Goal: Information Seeking & Learning: Find contact information

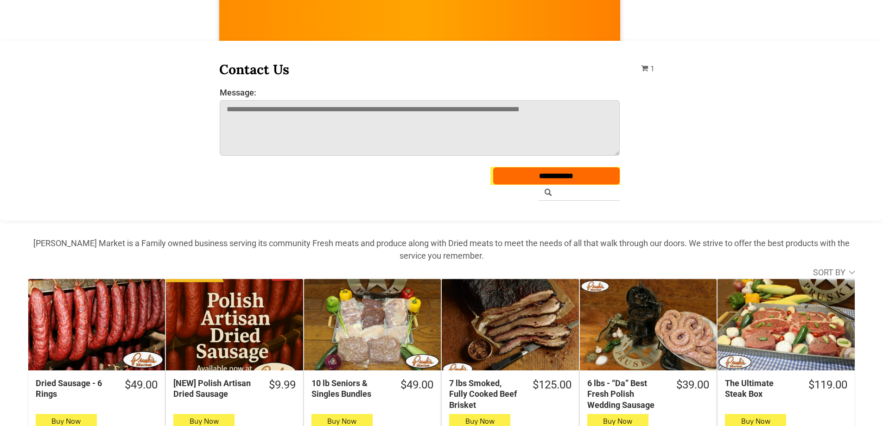
scroll to position [232, 0]
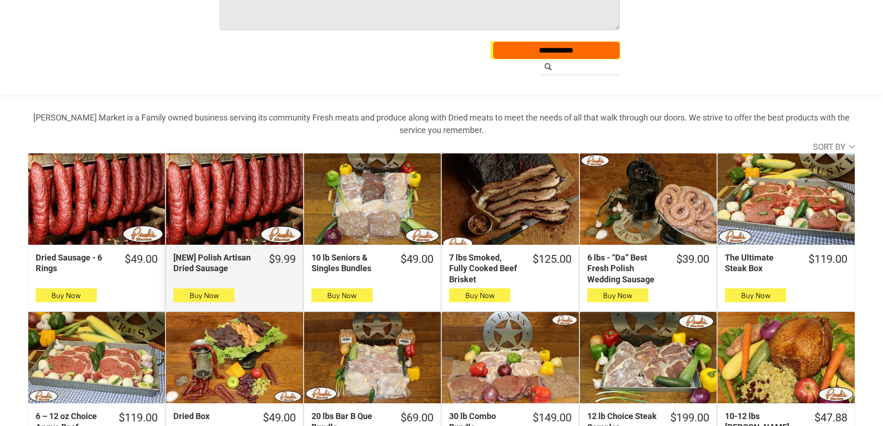
click at [246, 198] on div "[NEW] Polish Artisan Dried Sausage" at bounding box center [234, 198] width 137 height 91
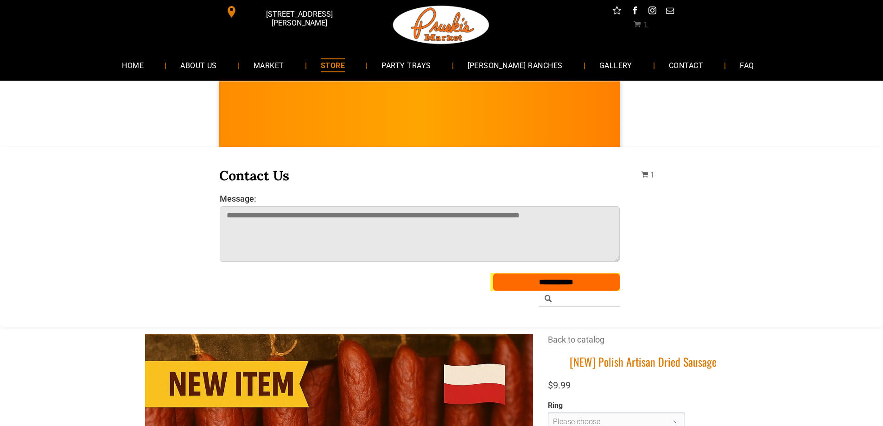
scroll to position [232, 0]
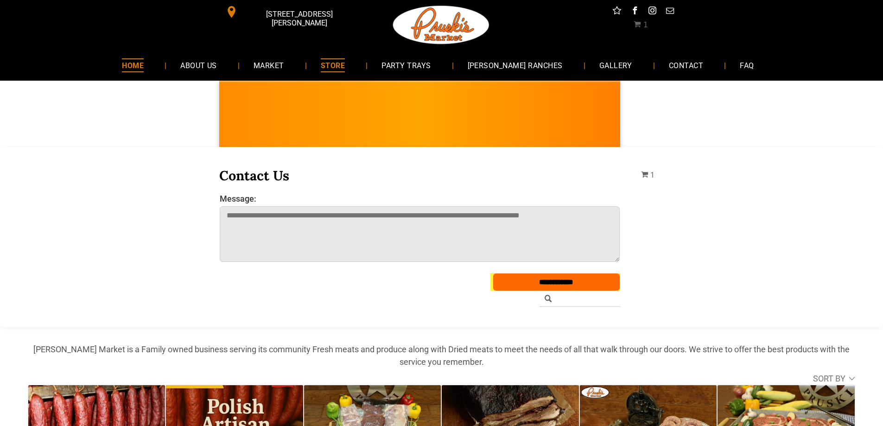
click at [144, 63] on span "HOME" at bounding box center [133, 64] width 22 height 13
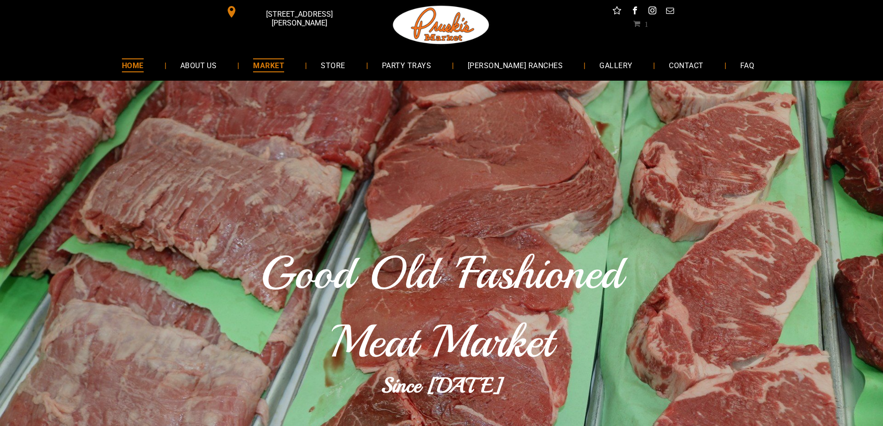
click at [284, 69] on span "MARKET" at bounding box center [268, 64] width 31 height 13
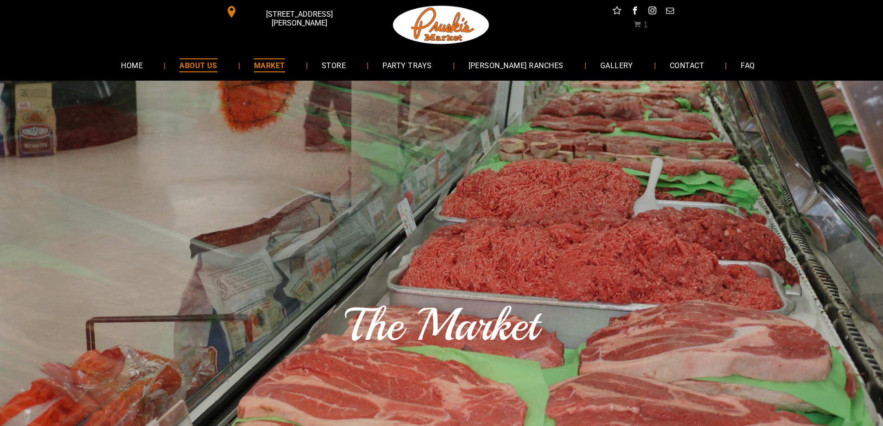
click at [225, 73] on link "ABOUT US" at bounding box center [198, 65] width 66 height 25
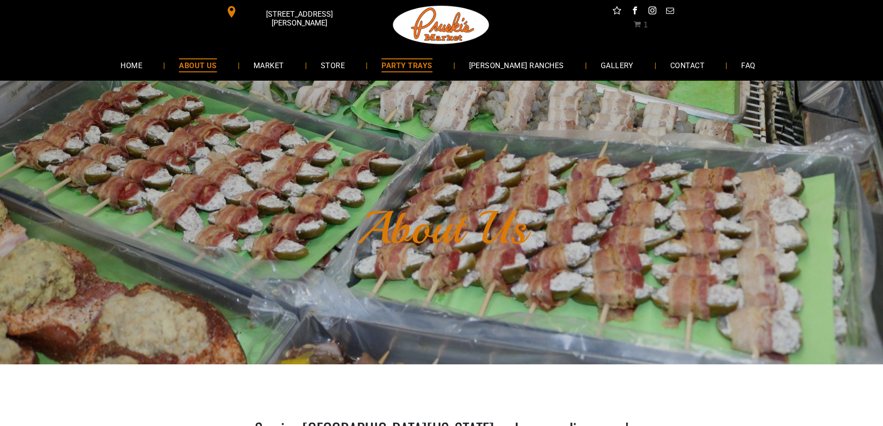
click at [419, 64] on span "PARTY TRAYS" at bounding box center [406, 64] width 50 height 13
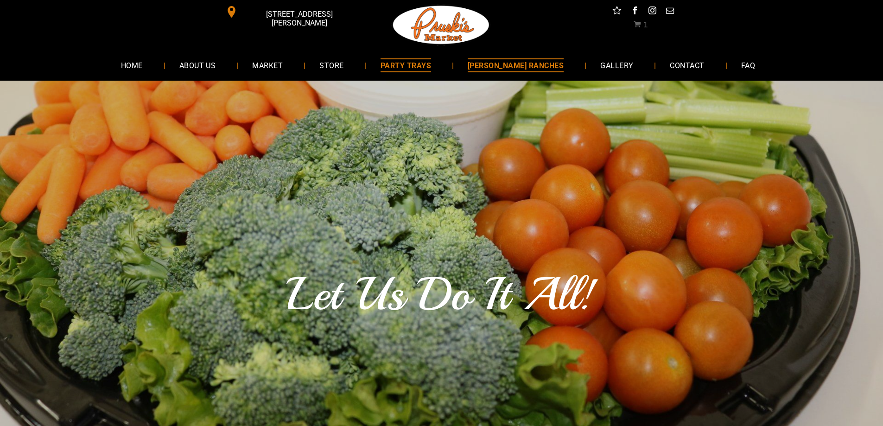
click at [520, 63] on span "[PERSON_NAME] RANCHES" at bounding box center [515, 64] width 96 height 13
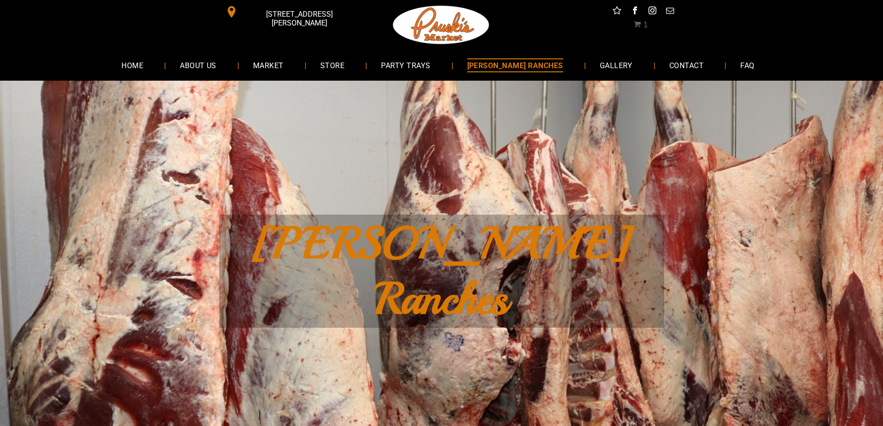
drag, startPoint x: 656, startPoint y: 69, endPoint x: 582, endPoint y: 44, distance: 78.2
click at [669, 69] on span "CONTACT" at bounding box center [686, 64] width 34 height 13
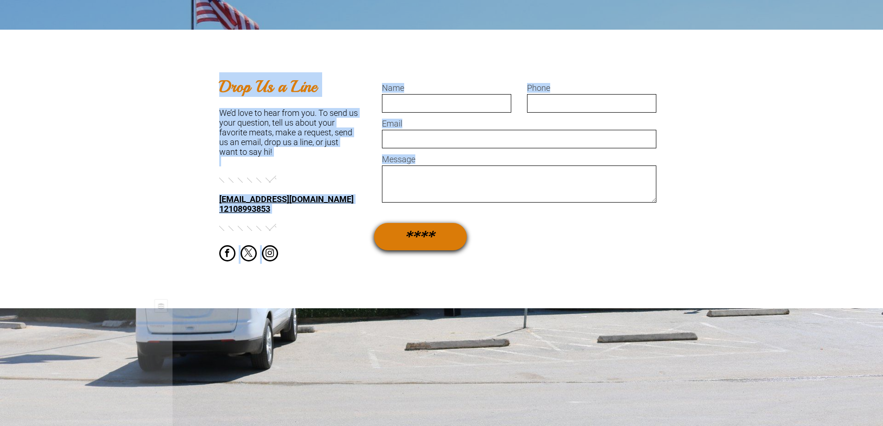
scroll to position [510, 0]
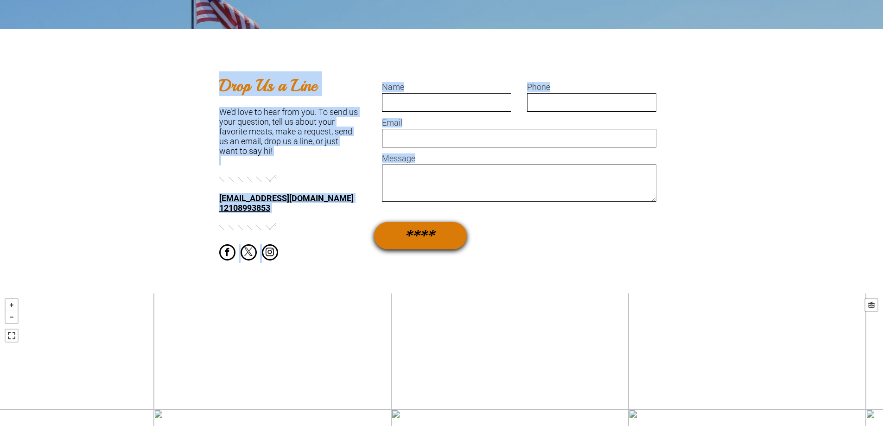
drag, startPoint x: 353, startPoint y: 126, endPoint x: 575, endPoint y: 230, distance: 244.9
click at [575, 230] on div "**********" at bounding box center [441, 111] width 883 height 1081
copy div "**********"
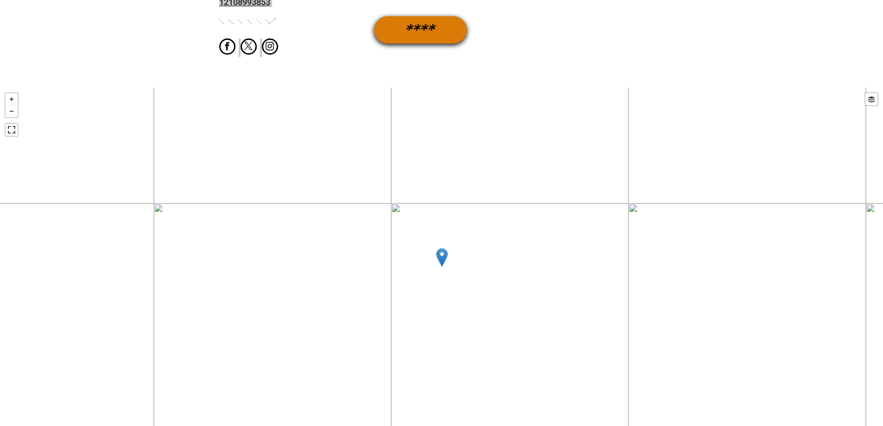
scroll to position [914, 0]
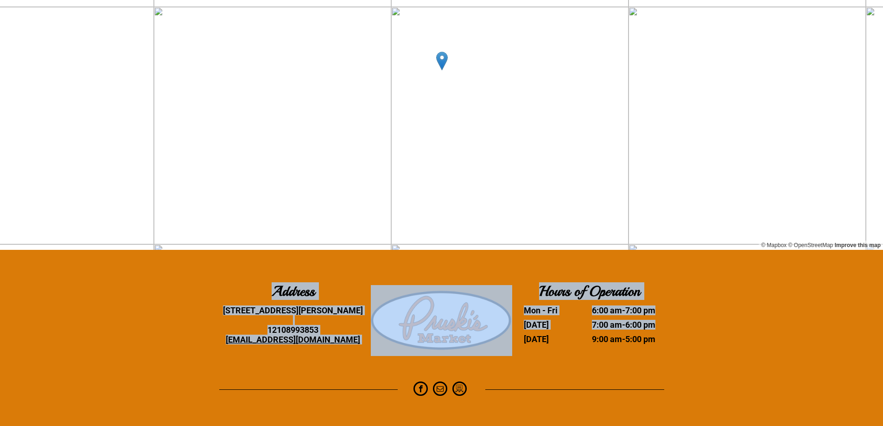
drag, startPoint x: 697, startPoint y: 349, endPoint x: 258, endPoint y: 289, distance: 442.8
click at [258, 289] on div "Address 10140 HWY 87 Adkins, TX 78101 12108993853 PruskisMarket@yahoo.com Hours…" at bounding box center [441, 312] width 883 height 125
click at [259, 289] on div "Address" at bounding box center [293, 291] width 148 height 18
click at [261, 290] on div "Address" at bounding box center [293, 291] width 148 height 18
click at [271, 289] on div "Address" at bounding box center [293, 291] width 148 height 18
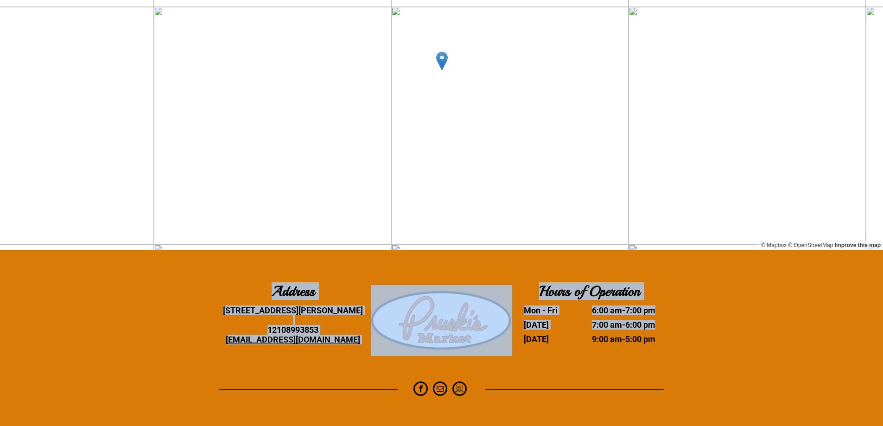
click at [272, 289] on b "Address" at bounding box center [292, 291] width 43 height 18
click at [404, 249] on div "+ - close Map Satellite © Mapbox © OpenStreetMap Improve this map" at bounding box center [441, 70] width 883 height 359
click at [700, 343] on div "Address 10140 HWY 87 Adkins, TX 78101 12108993853 PruskisMarket@yahoo.com Hours…" at bounding box center [441, 312] width 883 height 125
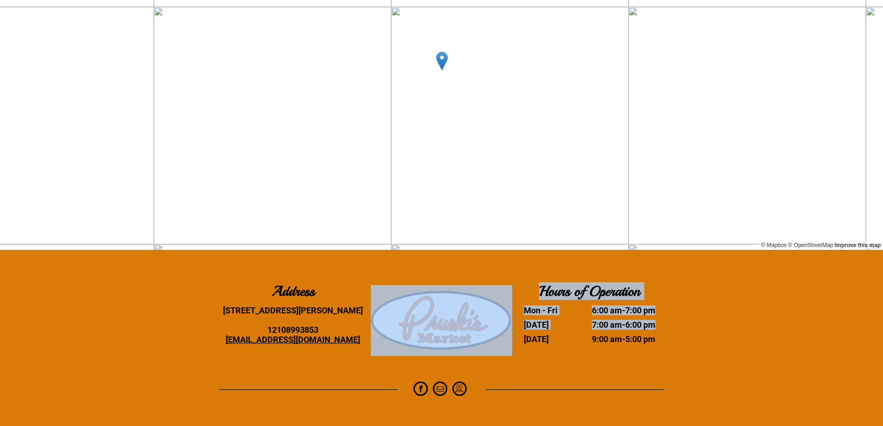
drag, startPoint x: 684, startPoint y: 340, endPoint x: 456, endPoint y: 325, distance: 228.9
click at [456, 325] on div "Address 10140 HWY 87 Adkins, TX 78101 12108993853 PruskisMarket@yahoo.com Hours…" at bounding box center [441, 312] width 883 height 125
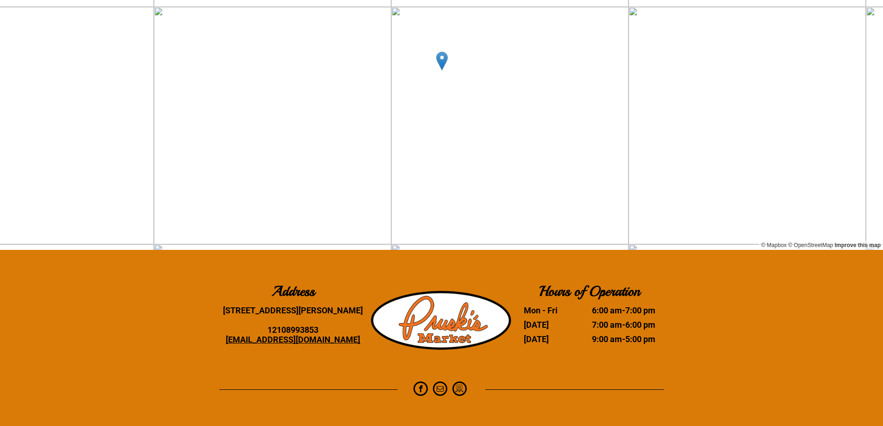
click at [327, 293] on div "Address" at bounding box center [293, 291] width 148 height 18
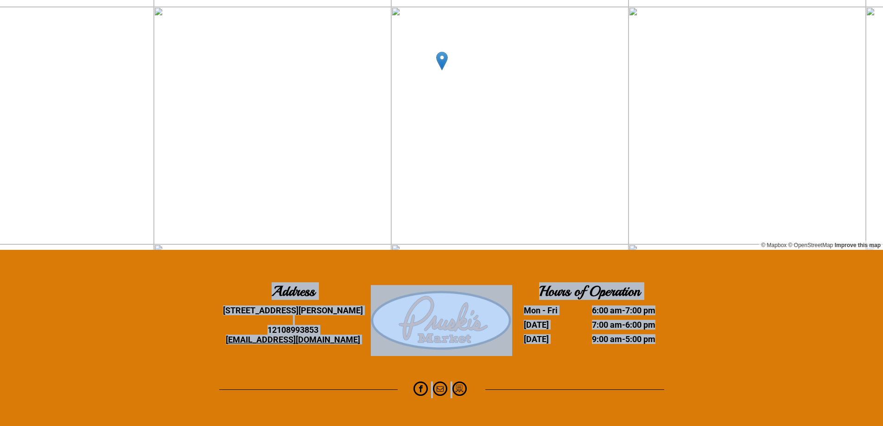
drag, startPoint x: 276, startPoint y: 294, endPoint x: 660, endPoint y: 385, distance: 394.6
click at [660, 385] on div "Address 10140 HWY 87 Adkins, TX 78101 12108993853 PruskisMarket@yahoo.com Hours…" at bounding box center [441, 338] width 883 height 176
copy div "Address 10140 HWY 87 Adkins, TX 78101 12108993853 PruskisMarket@yahoo.com Hours…"
click at [425, 391] on span "facebook" at bounding box center [420, 388] width 14 height 14
click at [744, 365] on div "Address 10140 HWY 87 Adkins, TX 78101 12108993853 PruskisMarket@yahoo.com Hours…" at bounding box center [441, 312] width 883 height 125
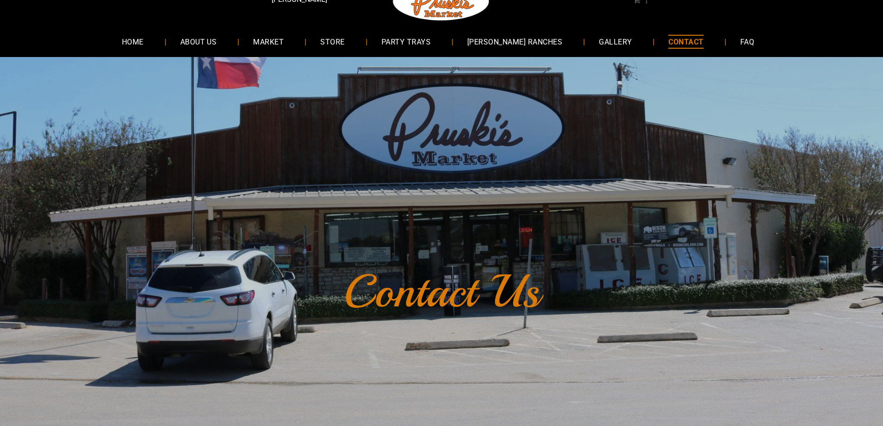
scroll to position [0, 0]
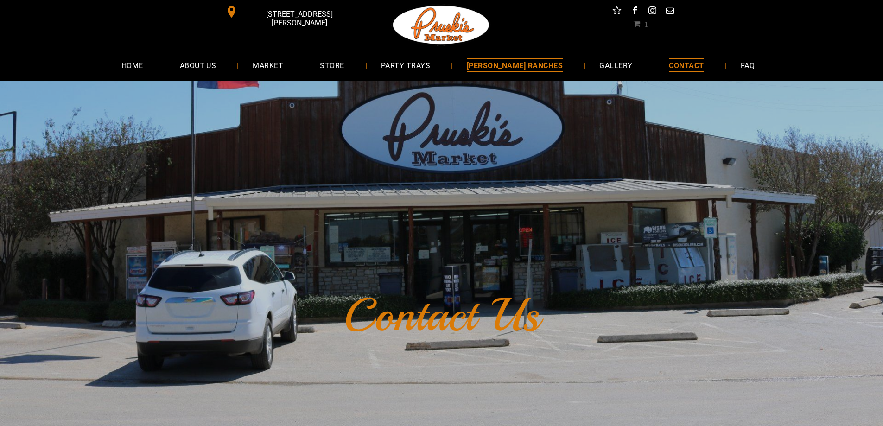
click at [526, 61] on span "[PERSON_NAME] RANCHES" at bounding box center [515, 64] width 96 height 13
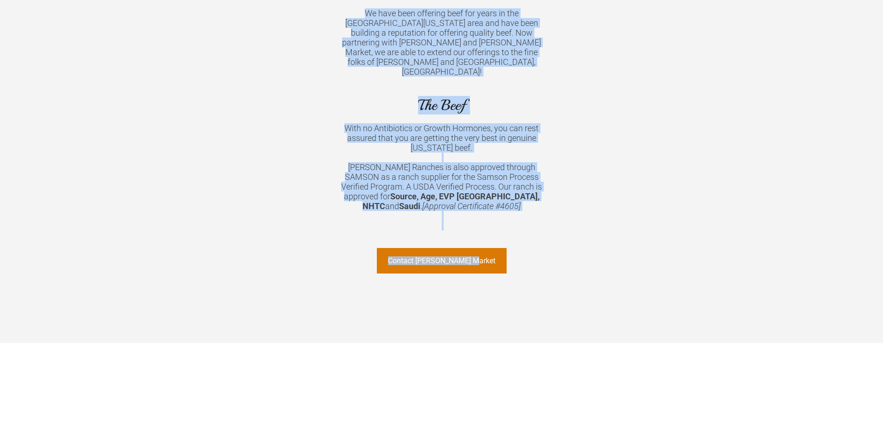
scroll to position [741, 0]
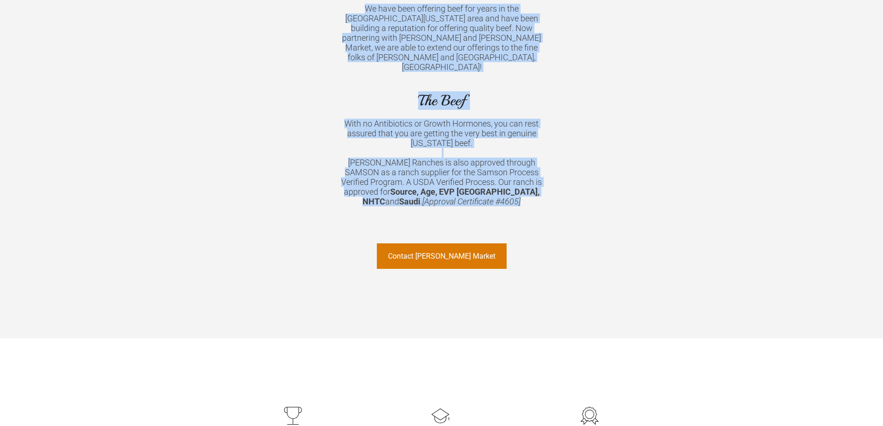
drag, startPoint x: 321, startPoint y: 69, endPoint x: 525, endPoint y: 136, distance: 214.8
copy div "Yanta Ranches Yanta Ranches in Runge, TX Yanta Ranches, owned by Zachary Yanta …"
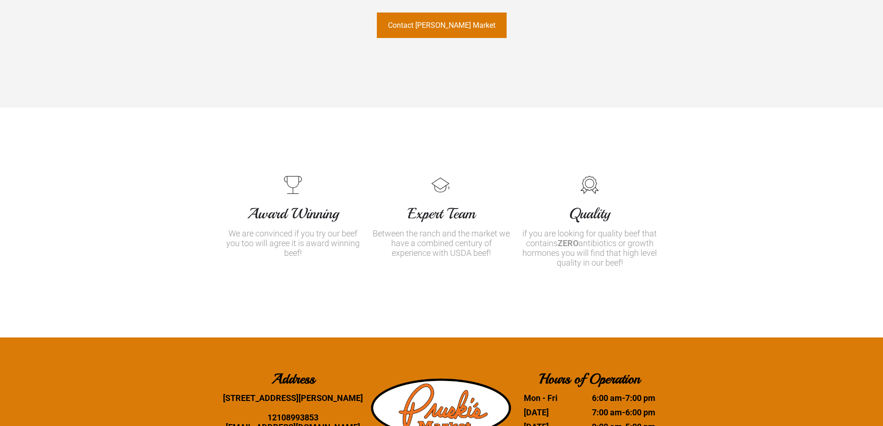
scroll to position [973, 0]
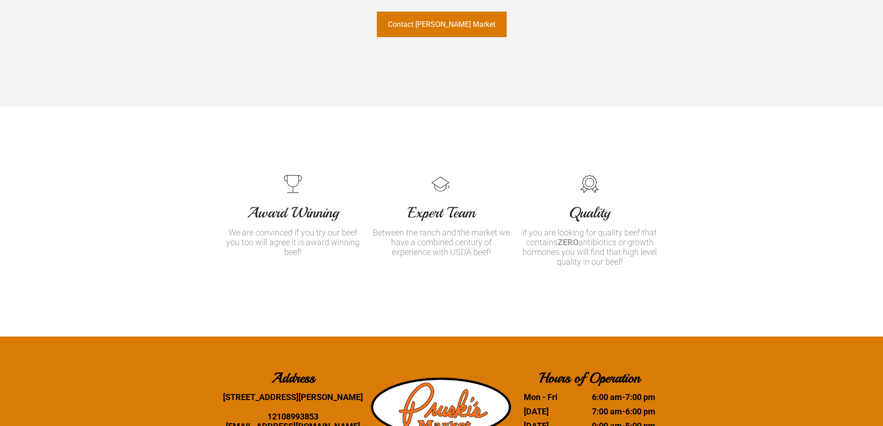
drag, startPoint x: 241, startPoint y: 145, endPoint x: 667, endPoint y: 201, distance: 429.4
click at [667, 201] on div "Award Winning We are convinced if you try our beef you too will agree it is awa…" at bounding box center [441, 222] width 883 height 230
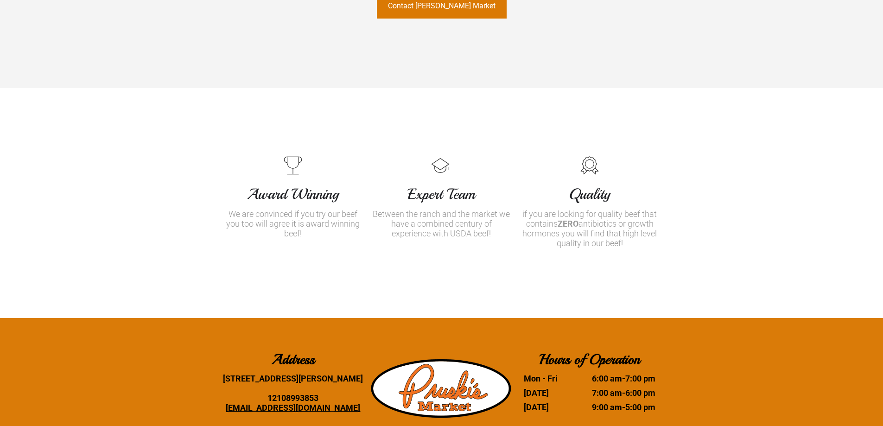
scroll to position [994, 0]
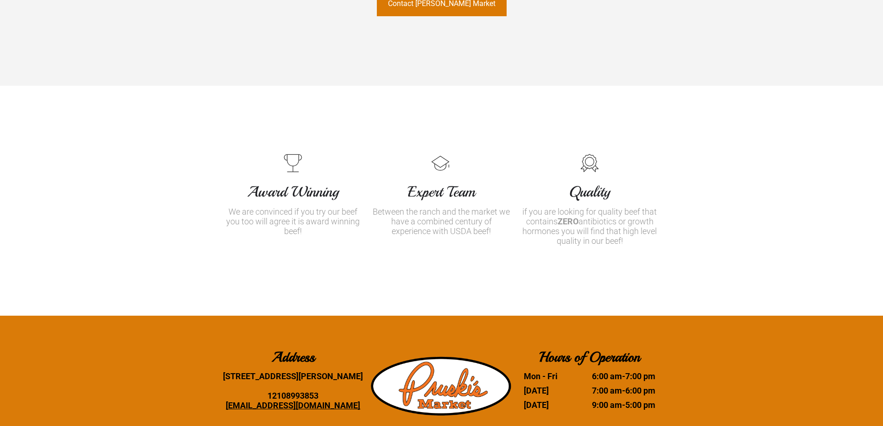
copy div "Award Winning We are convinced if you try our beef you too will agree it is awa…"
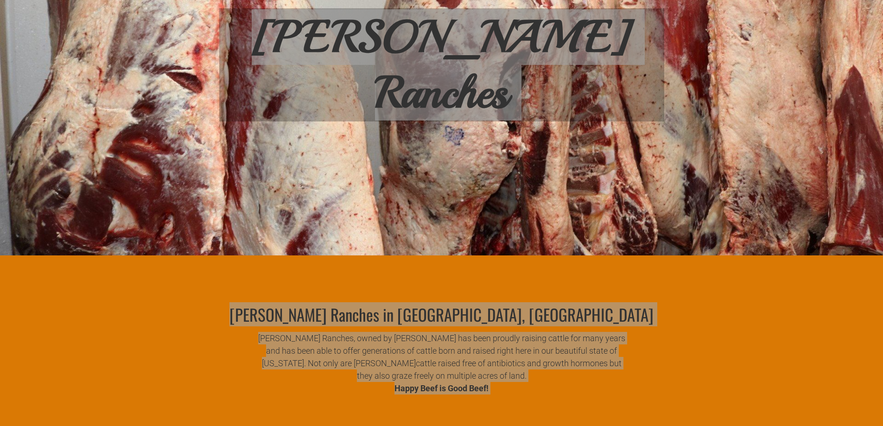
scroll to position [0, 0]
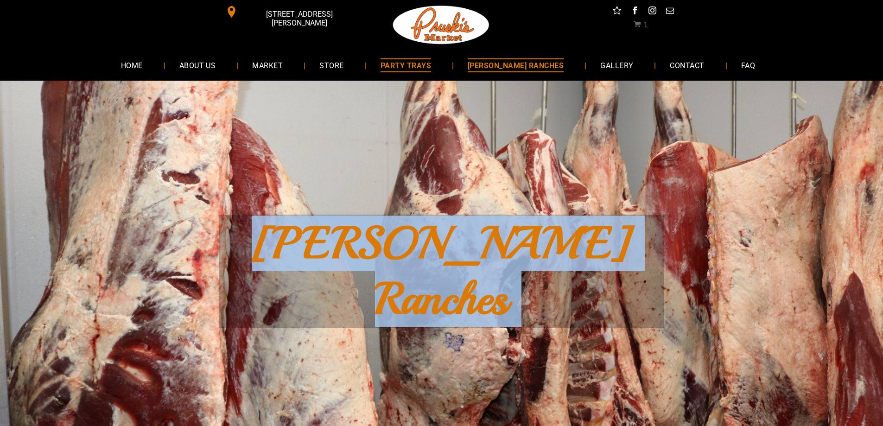
click at [420, 61] on span "PARTY TRAYS" at bounding box center [405, 64] width 50 height 13
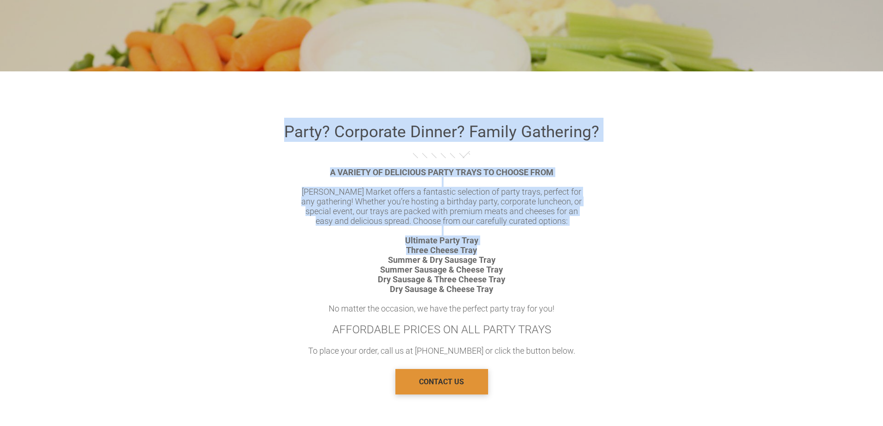
scroll to position [556, 0]
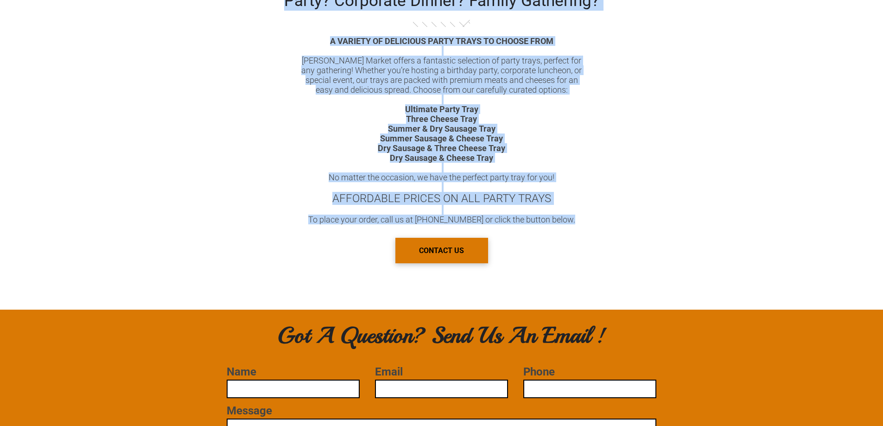
drag, startPoint x: 307, startPoint y: 161, endPoint x: 634, endPoint y: 230, distance: 334.3
copy div "Let Us Do It All! Party? Corporate Dinner? Family Gathering? A VARIETY OF DELIC…"
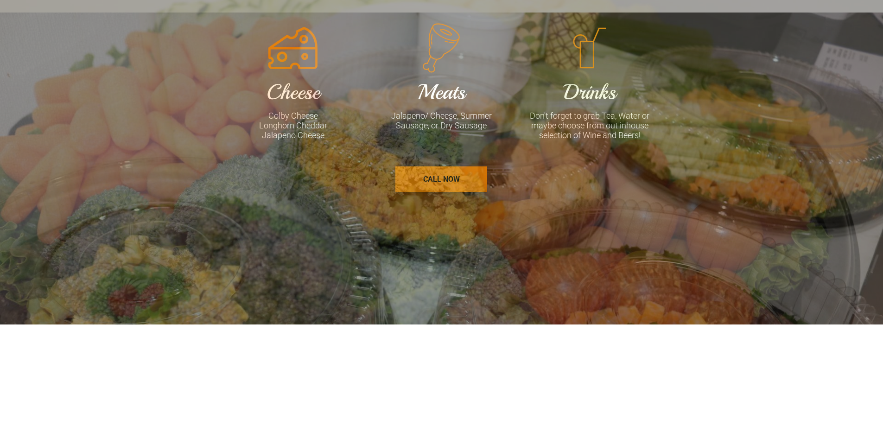
scroll to position [1204, 0]
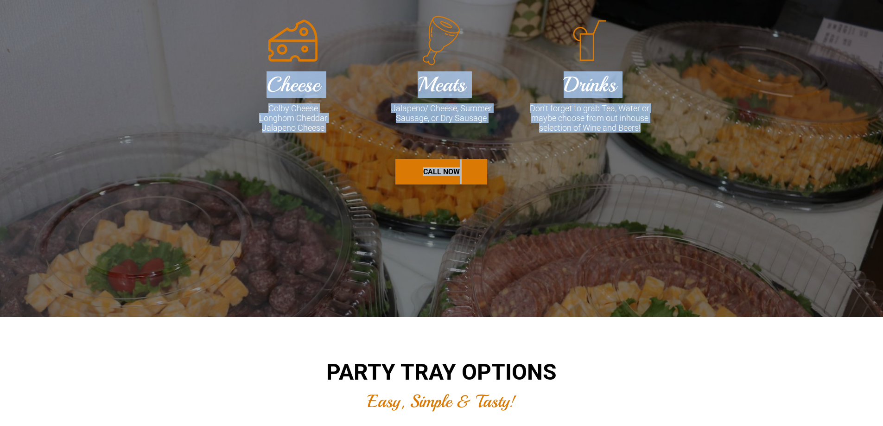
drag, startPoint x: 269, startPoint y: 93, endPoint x: 641, endPoint y: 139, distance: 375.3
click at [641, 139] on div "Cheese Colby Cheese Longhorn Cheddar Jalapeno Cheese Meats Jalapeno/ Cheese, Su…" at bounding box center [441, 99] width 445 height 170
copy div "Cheese Colby Cheese Longhorn Cheddar Jalapeno Cheese Meats Jalapeno/ Cheese, Su…"
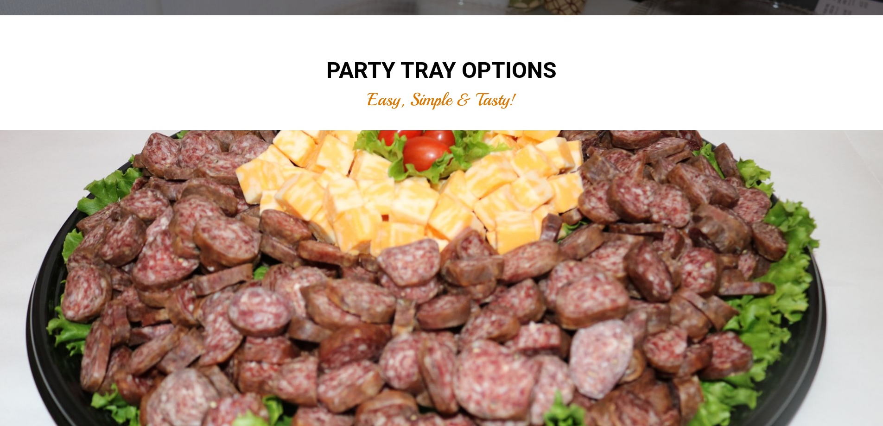
scroll to position [1529, 0]
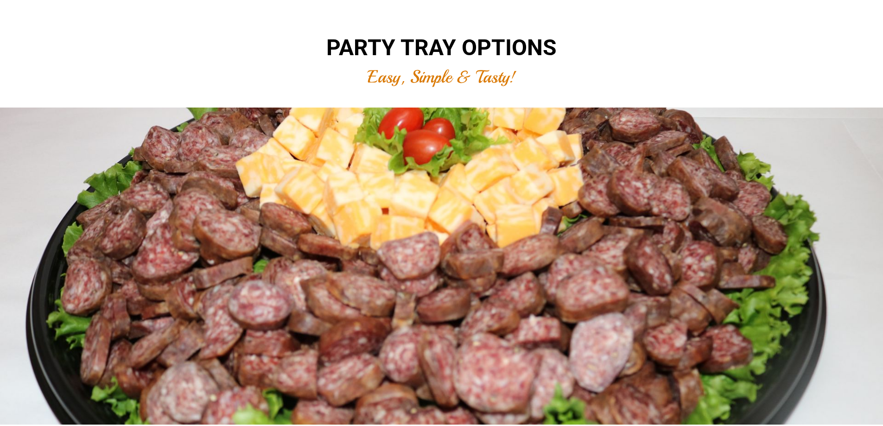
drag, startPoint x: 537, startPoint y: 85, endPoint x: 314, endPoint y: 58, distance: 224.5
click at [314, 58] on div "PARTY TRAY OPTIONS Easy, Simple & Tasty!" at bounding box center [441, 62] width 445 height 64
copy div "PARTY TRAY OPTIONS Easy, Simple & Tasty!"
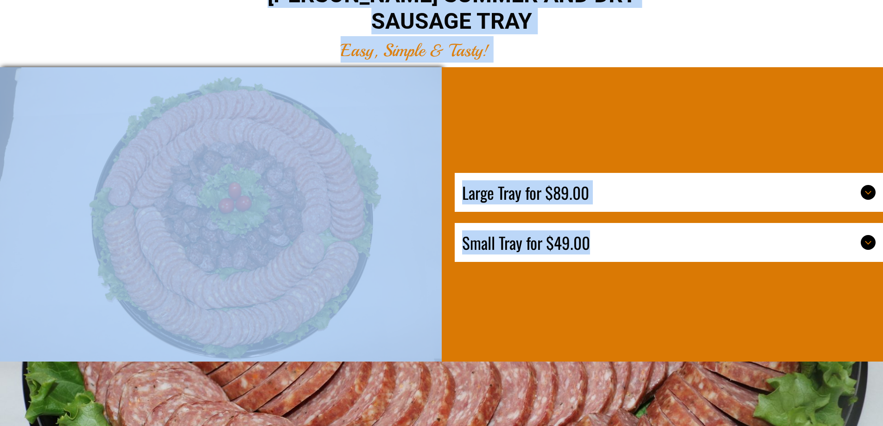
scroll to position [3474, 0]
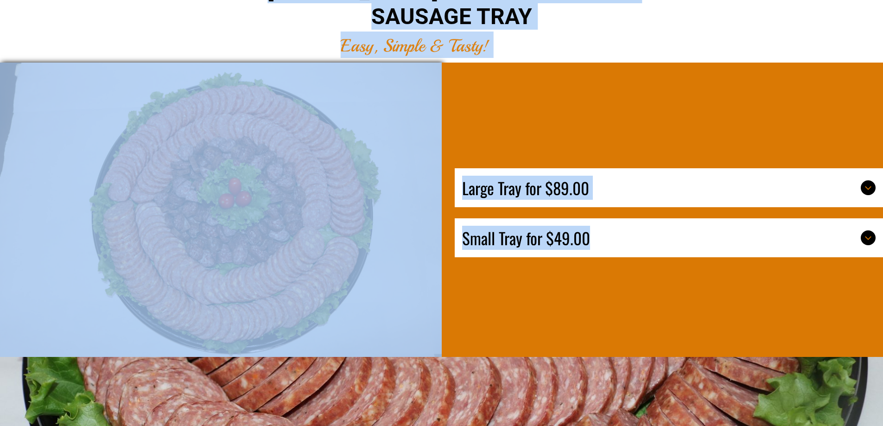
drag, startPoint x: 240, startPoint y: 33, endPoint x: 800, endPoint y: 220, distance: 589.9
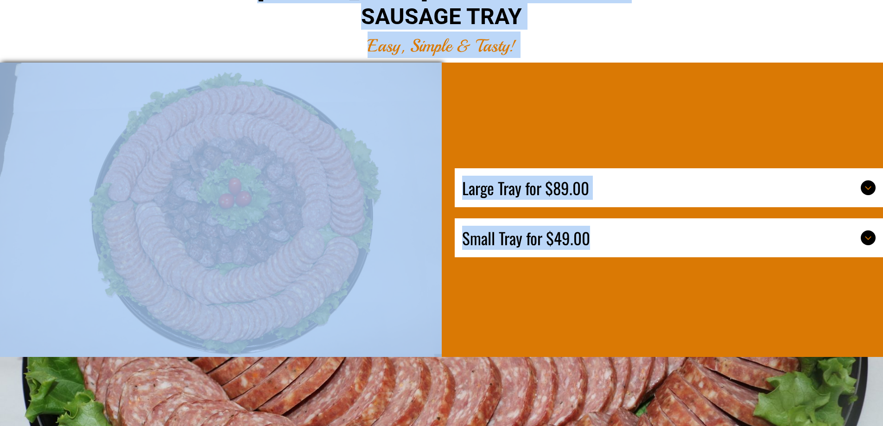
click at [871, 193] on icon at bounding box center [867, 187] width 11 height 11
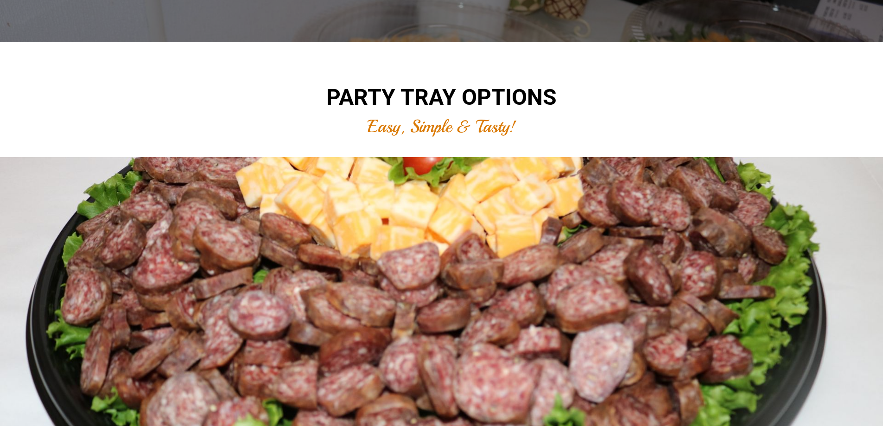
scroll to position [1482, 0]
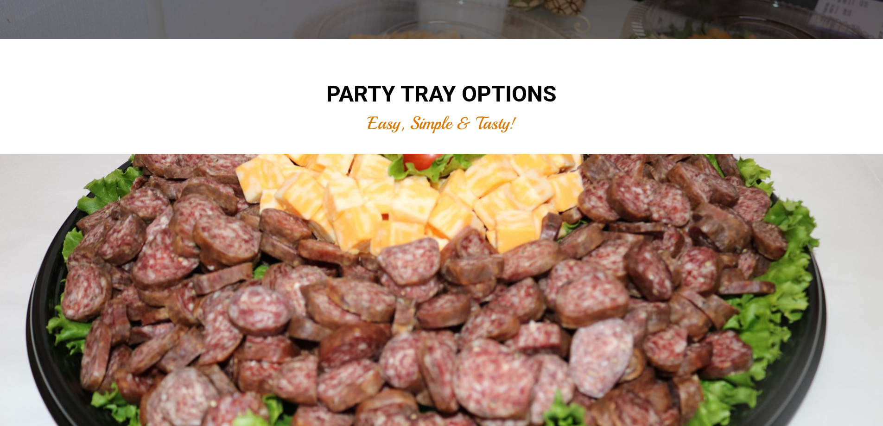
click at [338, 107] on font "PARTY TRAY OPTIONS" at bounding box center [441, 94] width 230 height 26
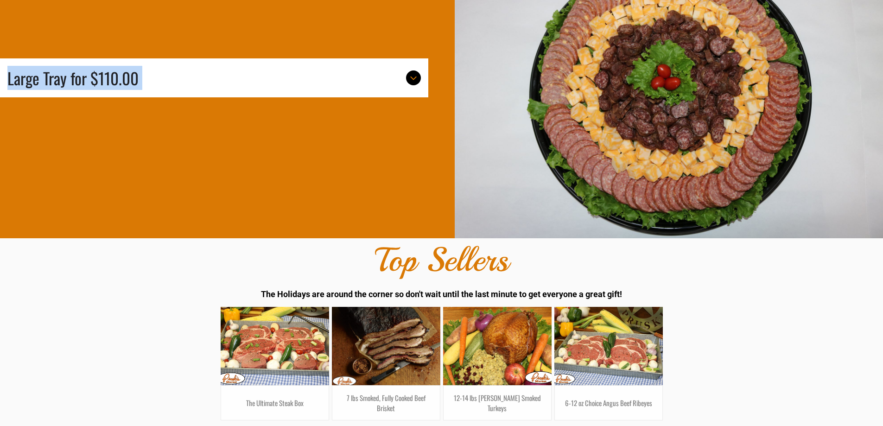
scroll to position [5826, 0]
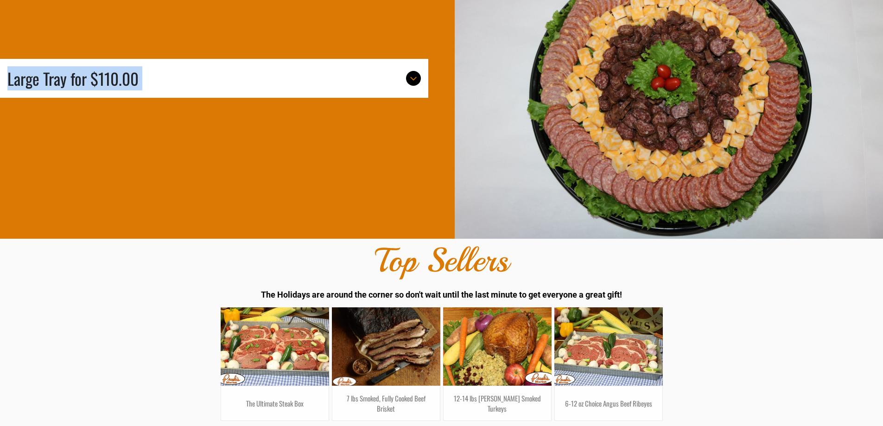
drag, startPoint x: 345, startPoint y: 106, endPoint x: 588, endPoint y: 106, distance: 243.2
copy div "PARTY TRAY OPTIONS Easy, Simple & Tasty! PRUSKI’S DRY SAUSAGE AND CHEESE TRAY E…"
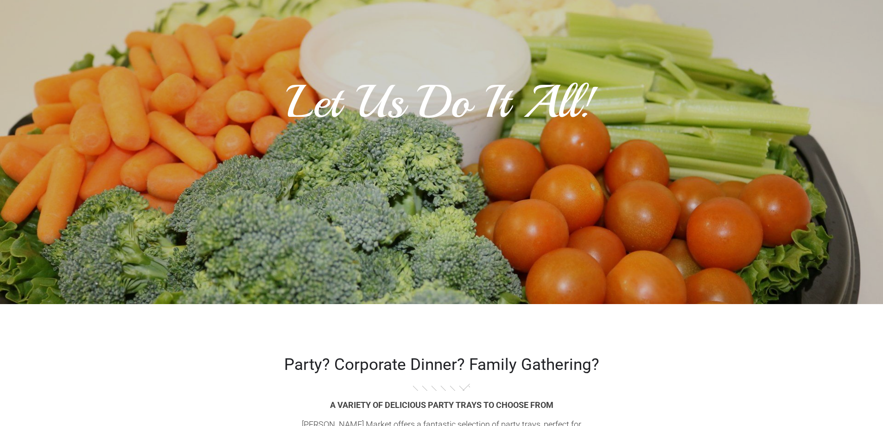
scroll to position [0, 0]
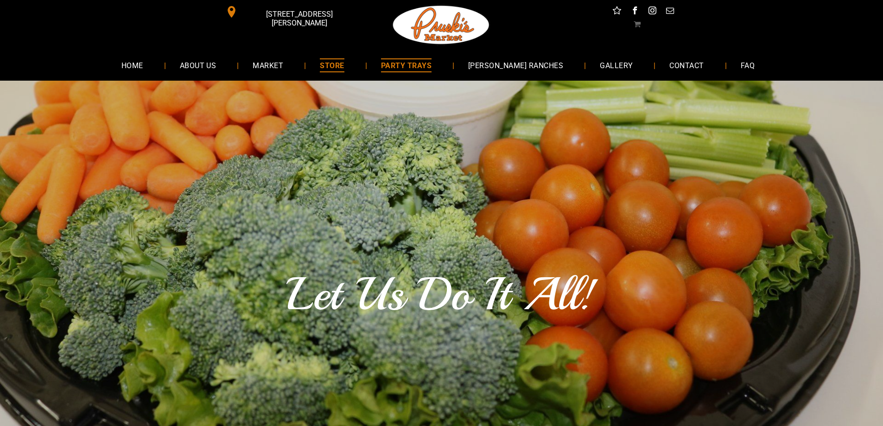
click at [344, 66] on span "STORE" at bounding box center [332, 64] width 24 height 13
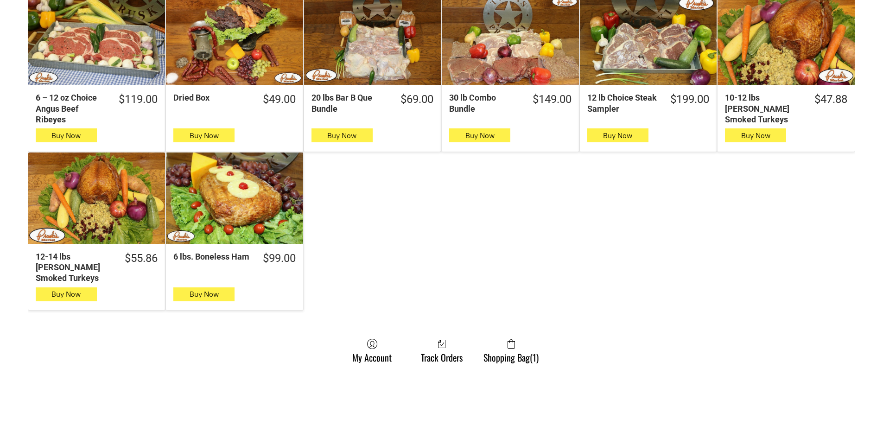
scroll to position [556, 0]
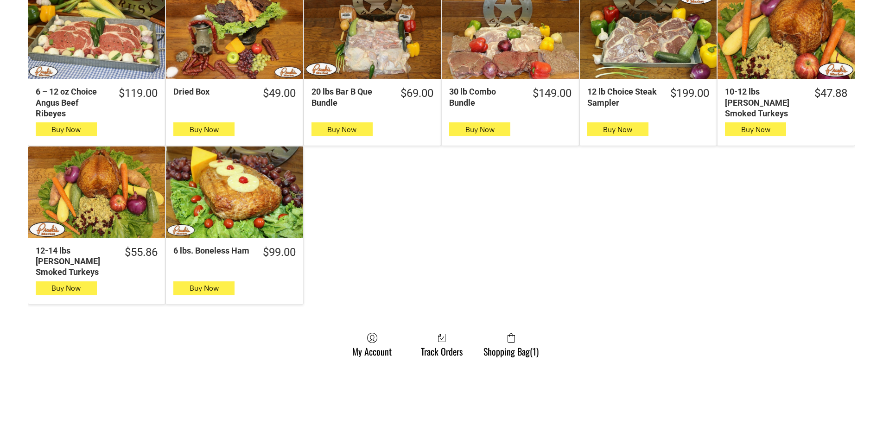
drag, startPoint x: 34, startPoint y: 119, endPoint x: 353, endPoint y: 270, distance: 353.5
click at [354, 270] on div "**********" at bounding box center [441, 46] width 827 height 536
copy div "**********"
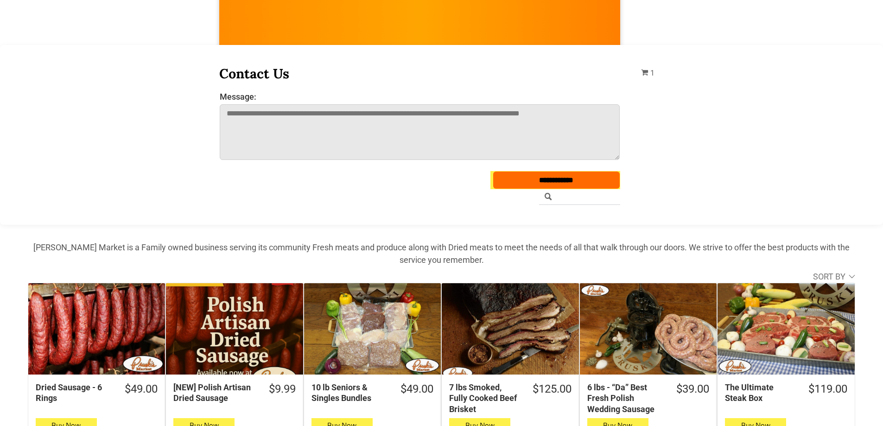
scroll to position [0, 0]
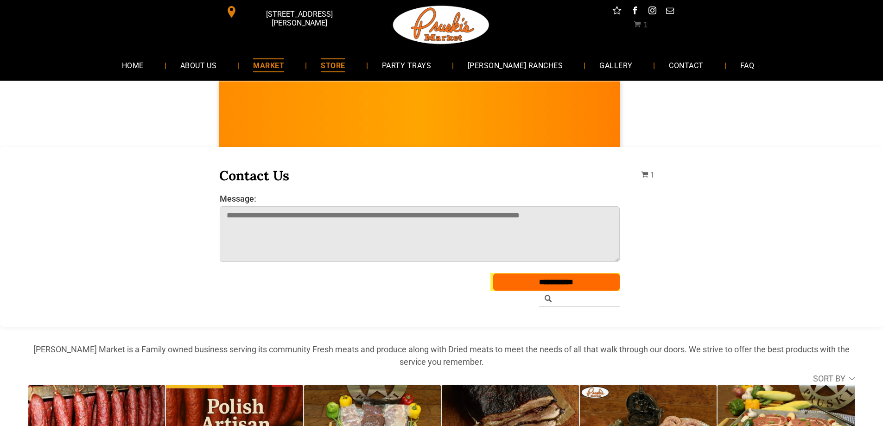
click at [284, 68] on span "MARKET" at bounding box center [268, 64] width 31 height 13
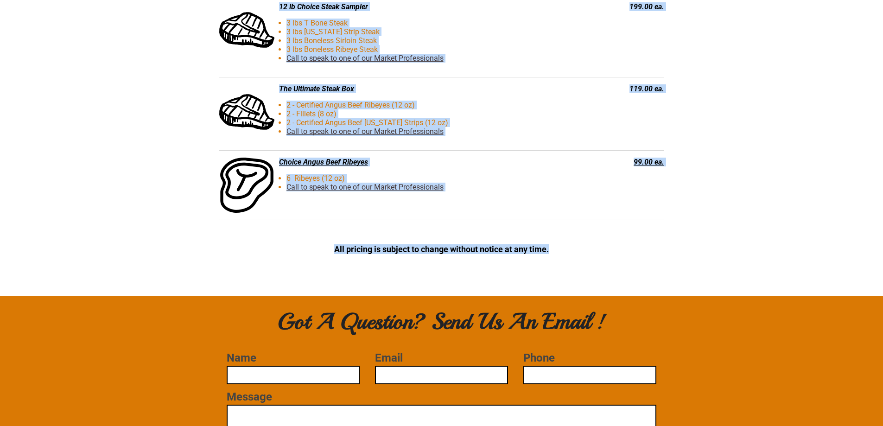
scroll to position [2363, 0]
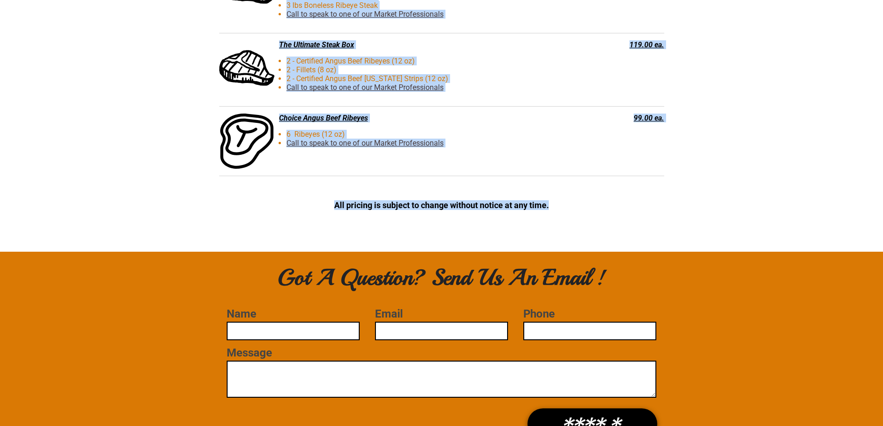
drag, startPoint x: 354, startPoint y: 83, endPoint x: 745, endPoint y: 215, distance: 413.0
copy div "Lor Ipsumd Sitam co ad elits doei tempo incidi utl etdo, magna al enimad mini v…"
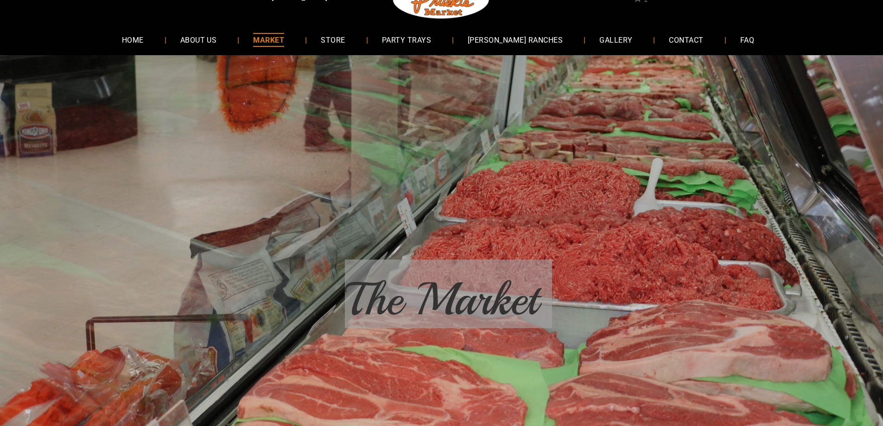
scroll to position [0, 0]
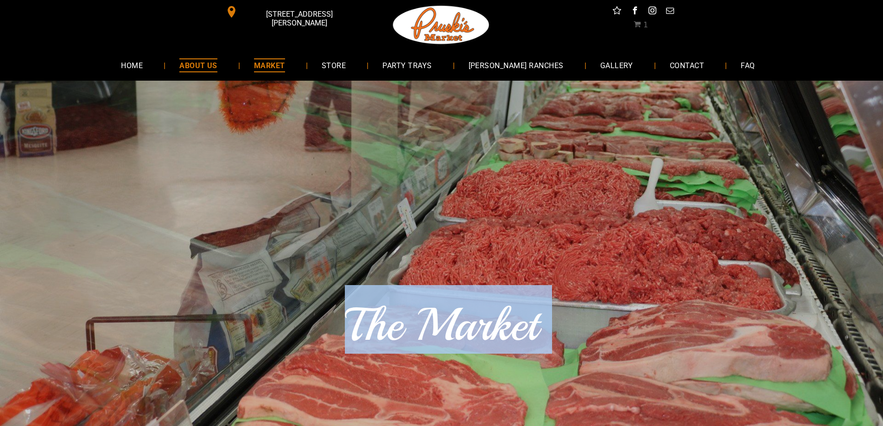
click at [217, 68] on span "ABOUT US" at bounding box center [198, 64] width 38 height 13
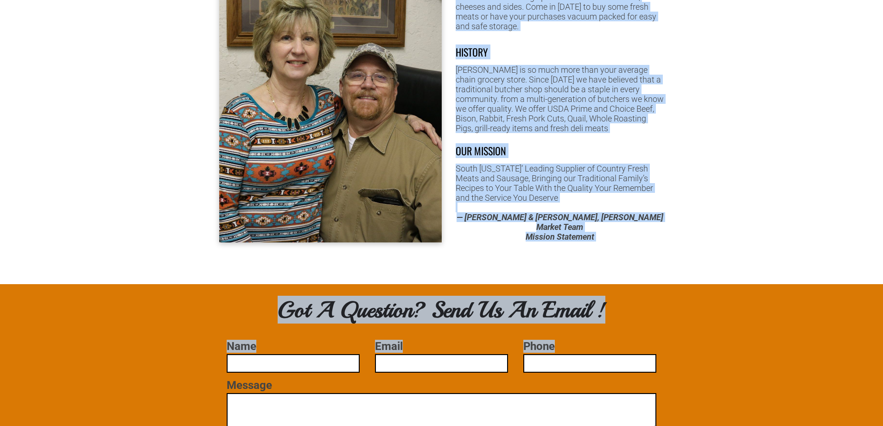
scroll to position [602, 0]
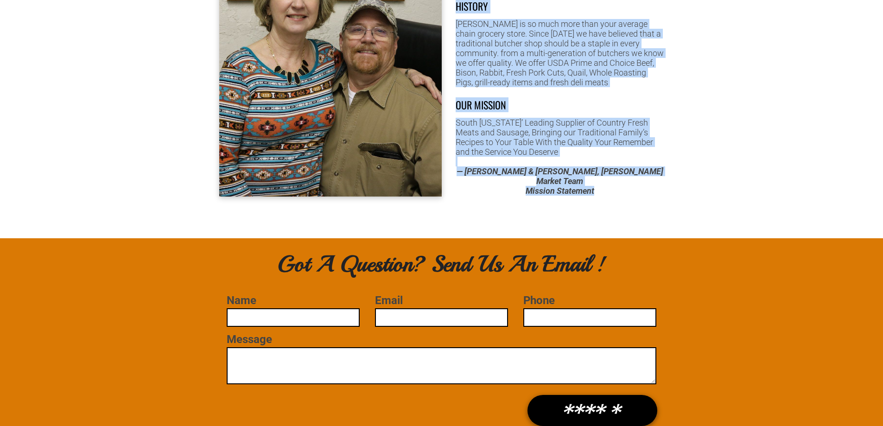
drag, startPoint x: 369, startPoint y: 140, endPoint x: 696, endPoint y: 186, distance: 330.2
click at [696, 186] on div "About Us Serving [GEOGRAPHIC_DATA][US_STATE] and surrounding areas! If you’re l…" at bounding box center [441, 299] width 883 height 1643
copy div "Lorem Ip Dolorsi Ametc Adipi eli seddoeiusmo tempo! In utl’et dolorem ali enima…"
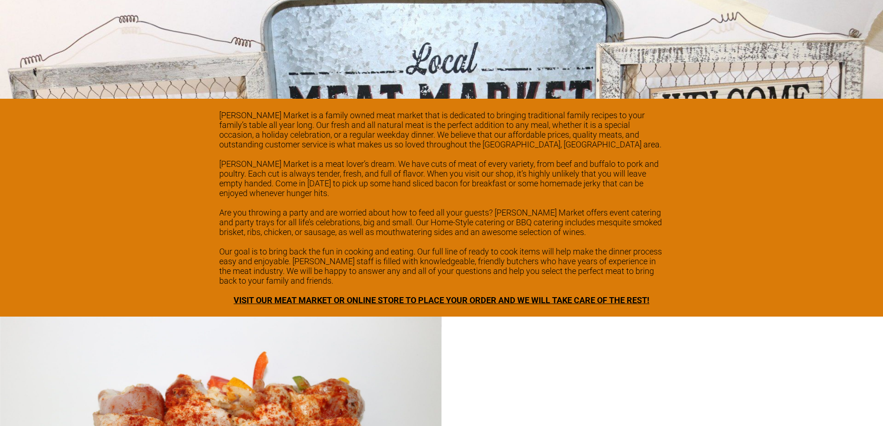
scroll to position [1112, 0]
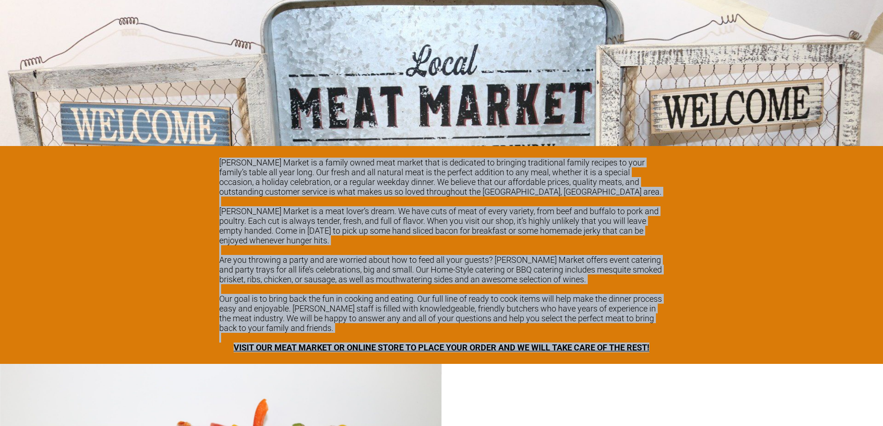
drag, startPoint x: 215, startPoint y: 147, endPoint x: 694, endPoint y: 355, distance: 522.2
click at [698, 358] on div "[PERSON_NAME] Market is a family owned meat market that is dedicated to bringin…" at bounding box center [441, 255] width 883 height 218
copy div "Loremi’d Sitame co a elitse doeiu temp incidi utla et doloremag al enimadmi ven…"
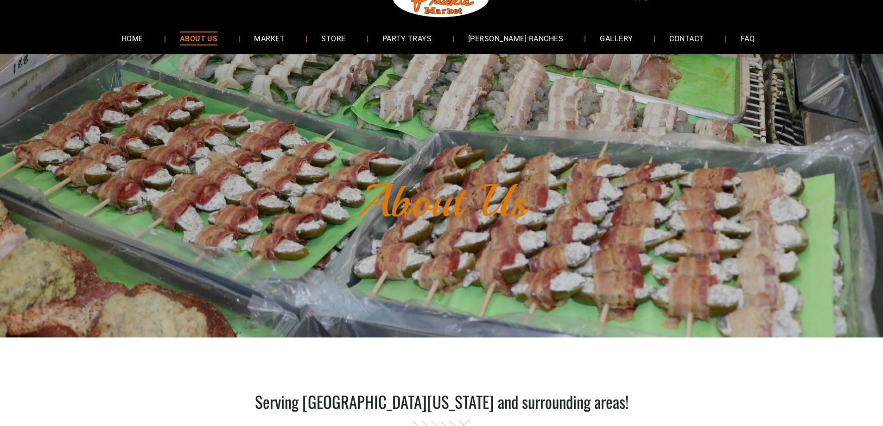
scroll to position [0, 0]
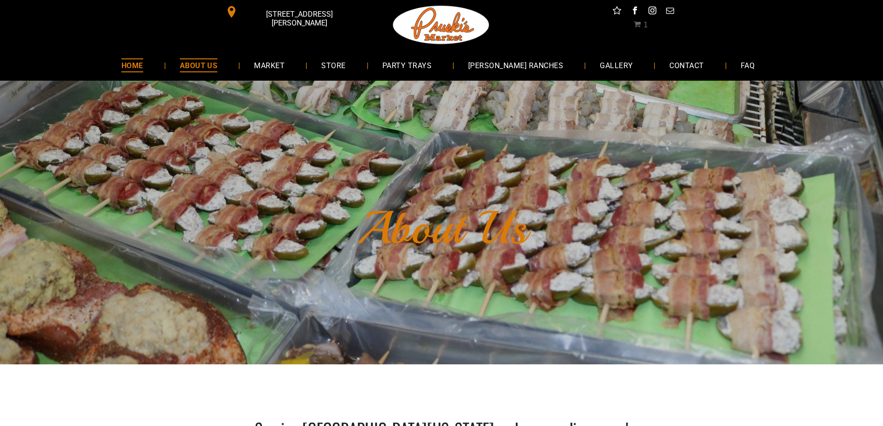
click at [143, 60] on span "HOME" at bounding box center [132, 64] width 22 height 13
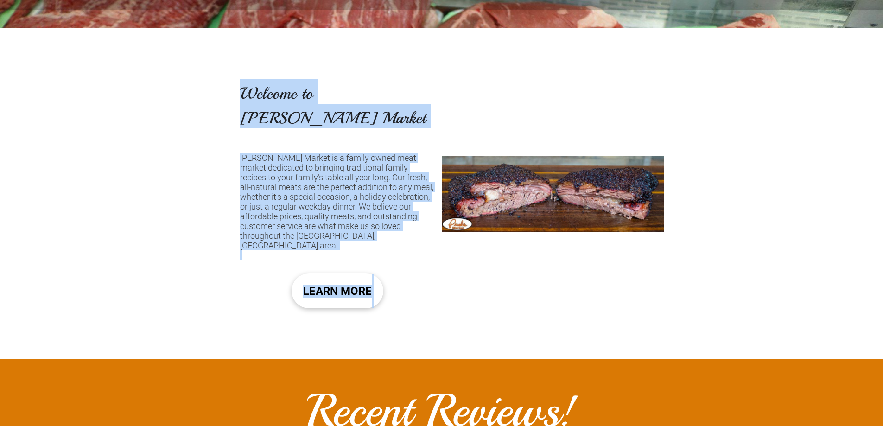
scroll to position [556, 0]
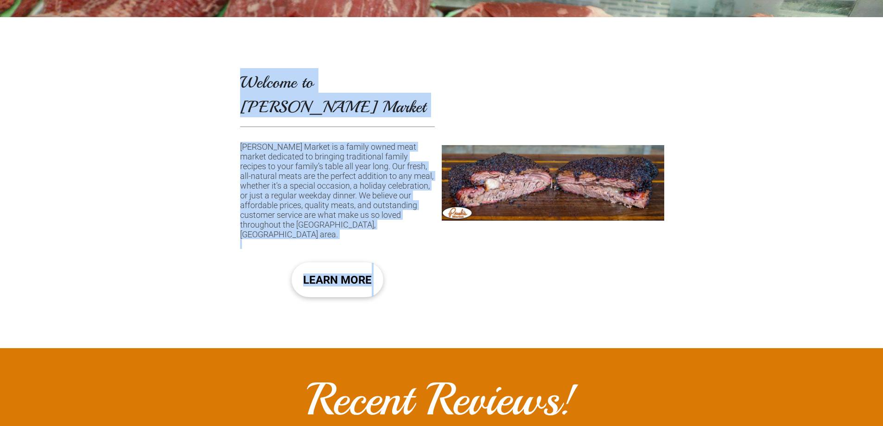
drag, startPoint x: 275, startPoint y: 86, endPoint x: 386, endPoint y: 230, distance: 181.3
copy div "Good Old 'Fashioned Meat Market Since 2006 Welcome to Pruski's Market Pruski’s …"
click at [354, 266] on span "LEARN MORE" at bounding box center [337, 280] width 69 height 28
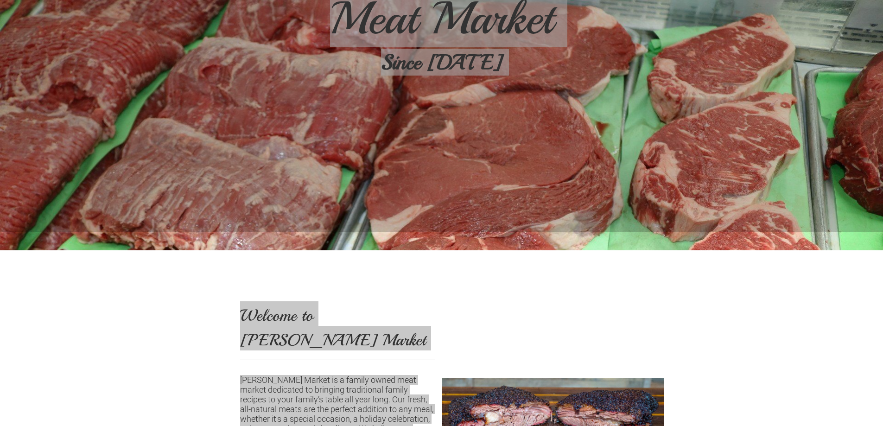
scroll to position [510, 0]
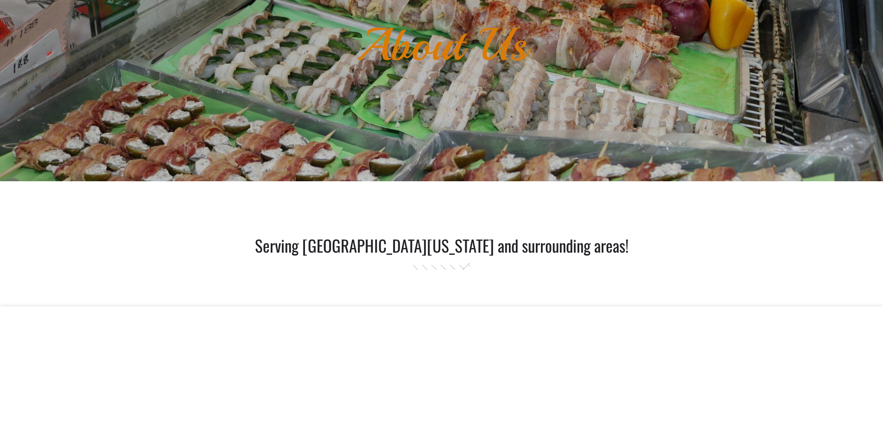
scroll to position [185, 0]
